Goal: Information Seeking & Learning: Learn about a topic

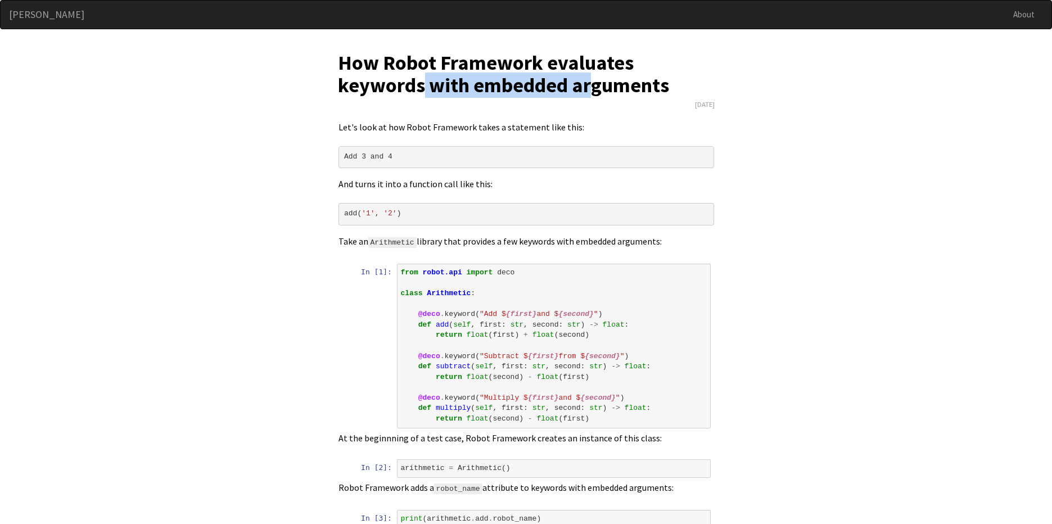
drag, startPoint x: 508, startPoint y: 88, endPoint x: 592, endPoint y: 87, distance: 83.2
click at [592, 87] on h1 "How Robot Framework evaluates keywords with embedded arguments" at bounding box center [526, 74] width 377 height 44
drag, startPoint x: 422, startPoint y: 139, endPoint x: 334, endPoint y: 166, distance: 91.9
drag, startPoint x: 366, startPoint y: 223, endPoint x: 328, endPoint y: 222, distance: 37.1
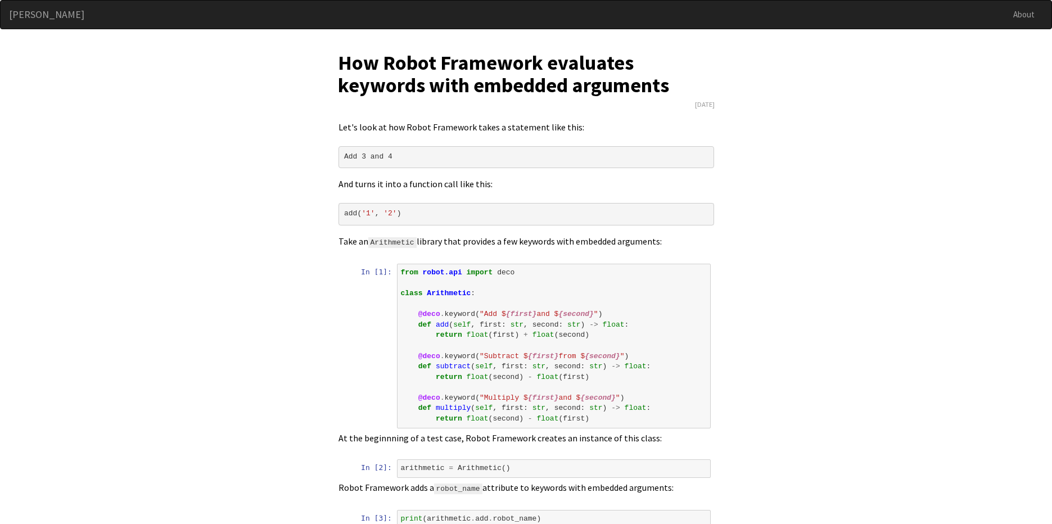
click at [458, 317] on span "keyword" at bounding box center [460, 314] width 31 height 8
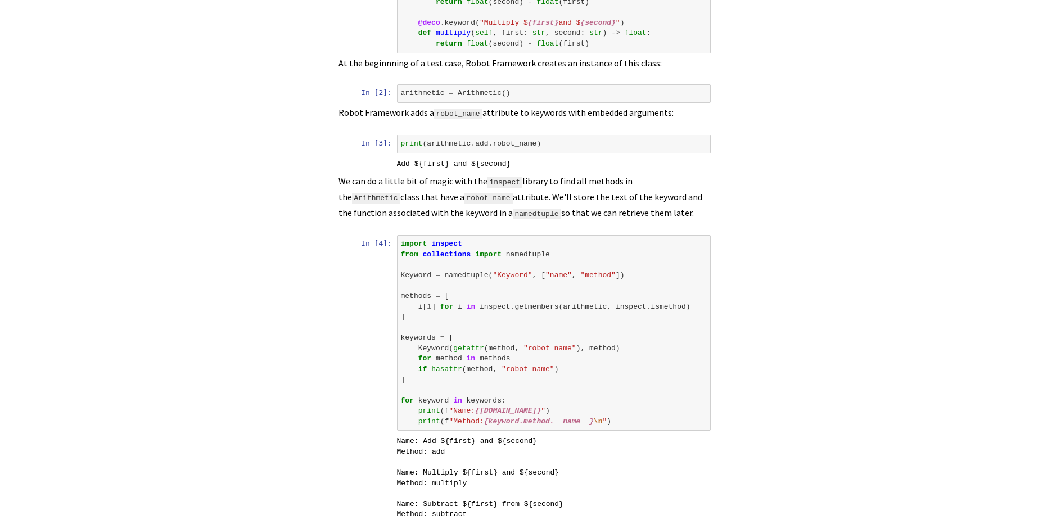
scroll to position [399, 0]
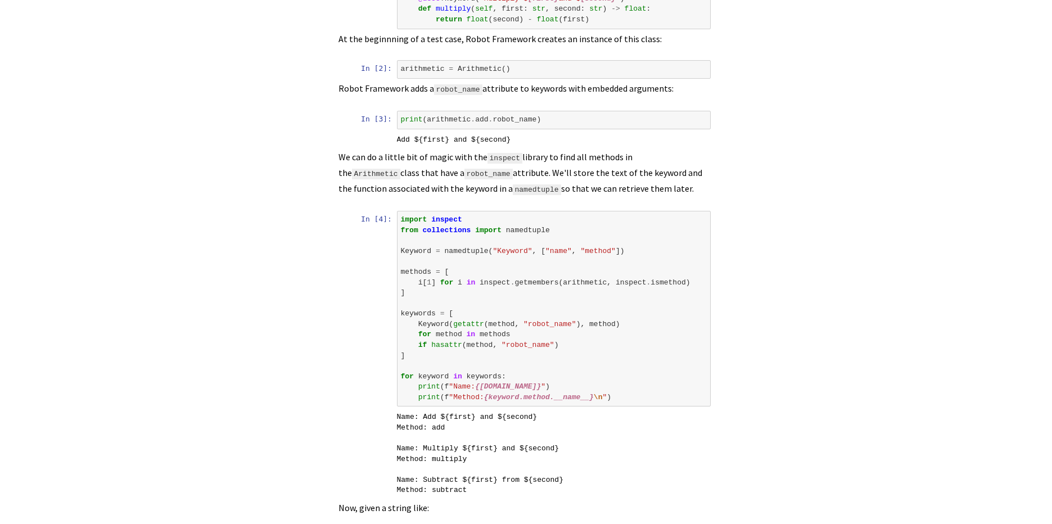
click at [452, 346] on span "hasattr" at bounding box center [446, 345] width 31 height 8
click at [468, 325] on span "getattr" at bounding box center [468, 324] width 31 height 8
click at [601, 321] on span "method" at bounding box center [602, 324] width 26 height 8
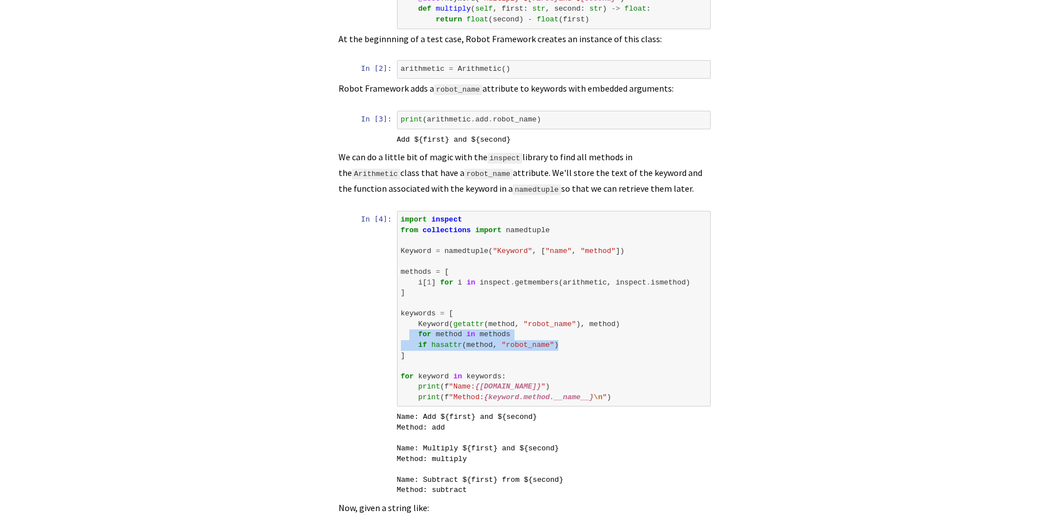
drag, startPoint x: 408, startPoint y: 330, endPoint x: 581, endPoint y: 343, distance: 173.7
click at [581, 343] on pre "import inspect from collections import namedtuple Keyword = namedtuple ( "Keywo…" at bounding box center [554, 309] width 306 height 188
